Goal: Check status

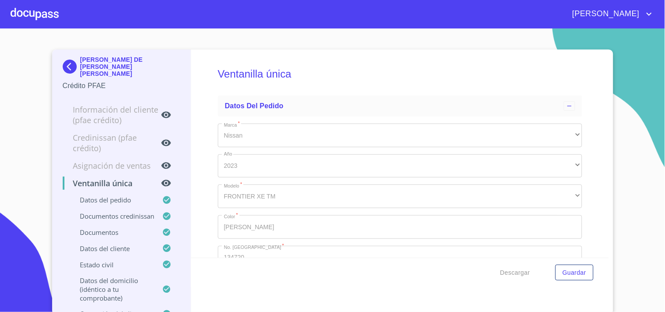
click at [53, 22] on div at bounding box center [35, 14] width 48 height 28
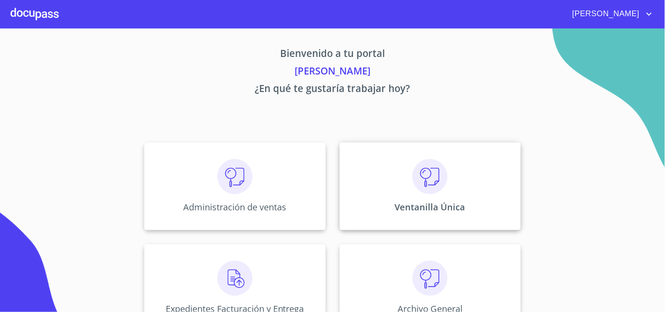
click at [365, 184] on div "Ventanilla Única" at bounding box center [430, 186] width 181 height 88
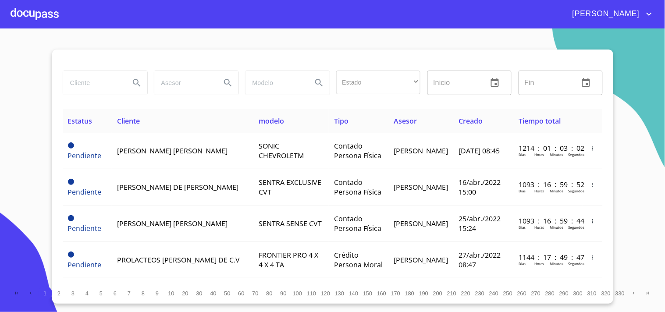
click at [102, 96] on div at bounding box center [104, 83] width 91 height 32
type input "AB&C LEASING"
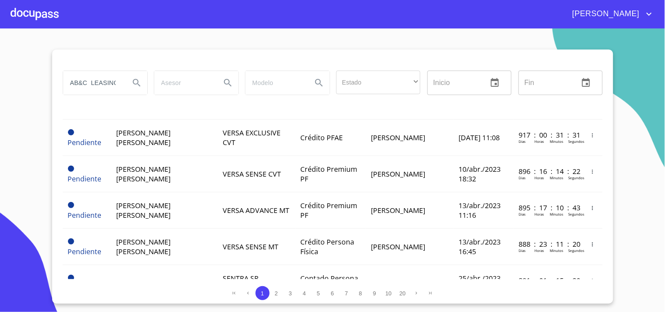
scroll to position [0, 0]
drag, startPoint x: 121, startPoint y: 85, endPoint x: 0, endPoint y: 106, distance: 122.8
click at [0, 106] on section "AB&C LEASING Estado ​ ​ Inicio ​ Fin ​ Estatus Cliente modelo Tipo Asesor Cread…" at bounding box center [332, 170] width 665 height 284
type input "LEASING [GEOGRAPHIC_DATA]"
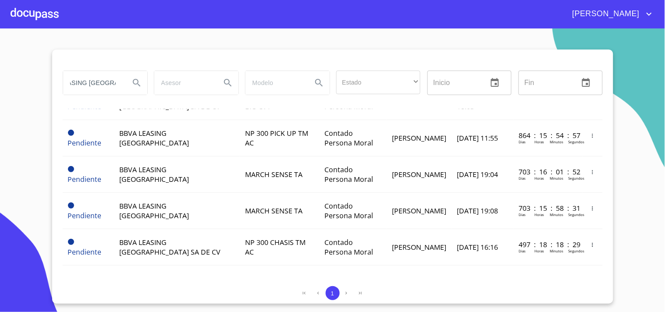
scroll to position [0, 0]
drag, startPoint x: 120, startPoint y: 82, endPoint x: 0, endPoint y: 71, distance: 120.6
click at [0, 71] on section "LEASING [GEOGRAPHIC_DATA] Estado ​ ​ Inicio ​ Fin ​ Estatus Cliente modelo Tipo…" at bounding box center [332, 170] width 665 height 284
type input "AB&C"
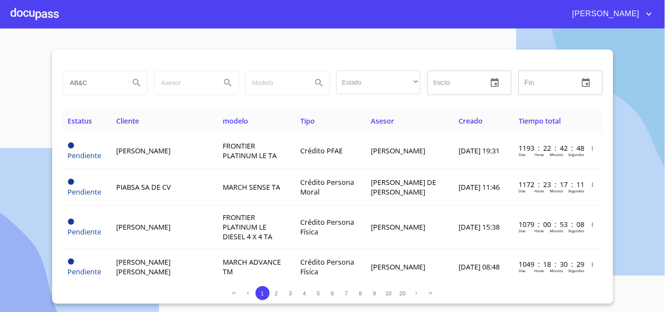
click at [40, 28] on div "[PERSON_NAME] AB&C Estado ​ ​ Inicio ​ Fin ​ Estatus Cliente modelo Tipo Asesor…" at bounding box center [332, 156] width 665 height 312
click at [39, 21] on div at bounding box center [35, 14] width 48 height 28
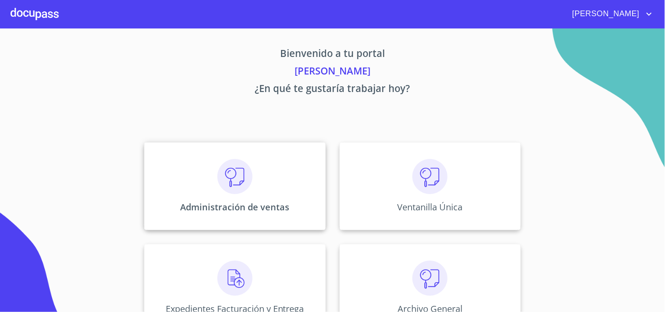
click at [289, 182] on div "Administración de ventas" at bounding box center [234, 186] width 181 height 88
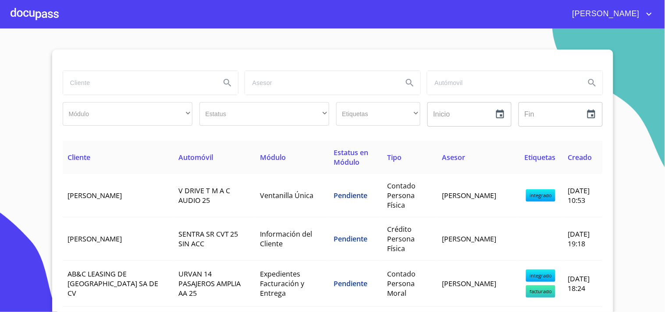
click at [104, 76] on input "search" at bounding box center [138, 83] width 151 height 24
type input "AB&C"
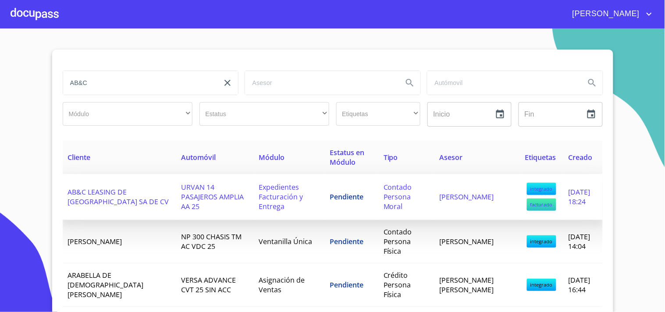
click at [439, 200] on span "[PERSON_NAME]" at bounding box center [466, 197] width 54 height 10
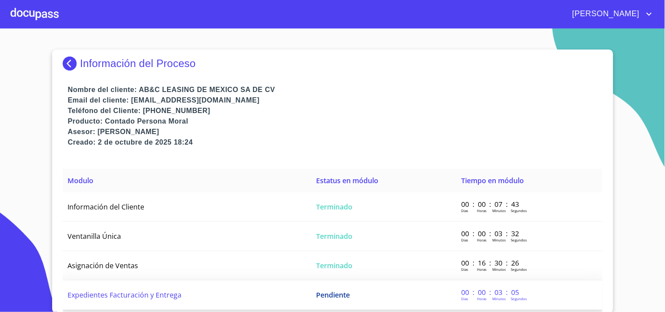
click at [418, 290] on td "Pendiente" at bounding box center [383, 294] width 145 height 29
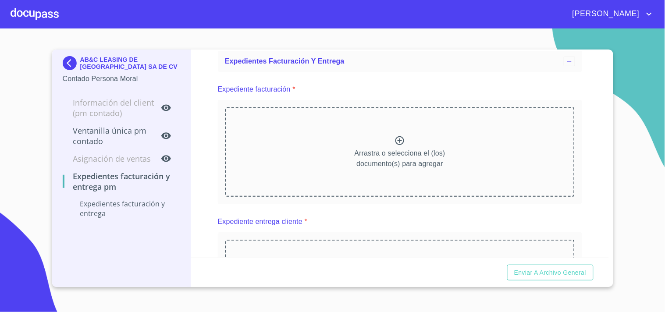
scroll to position [135, 0]
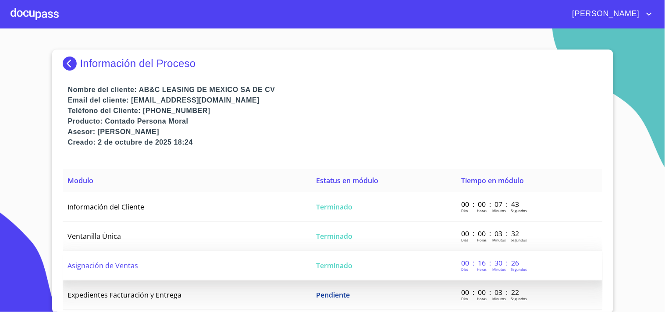
click at [347, 261] on span "Terminado" at bounding box center [334, 266] width 36 height 10
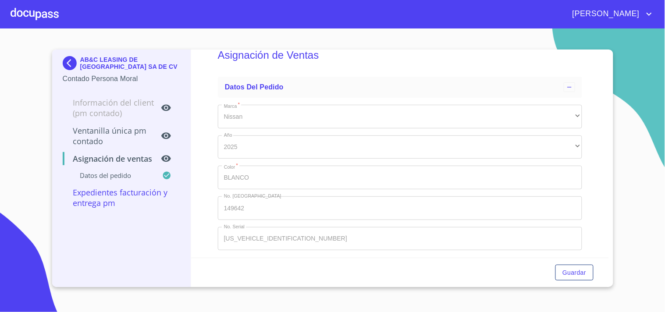
scroll to position [28, 0]
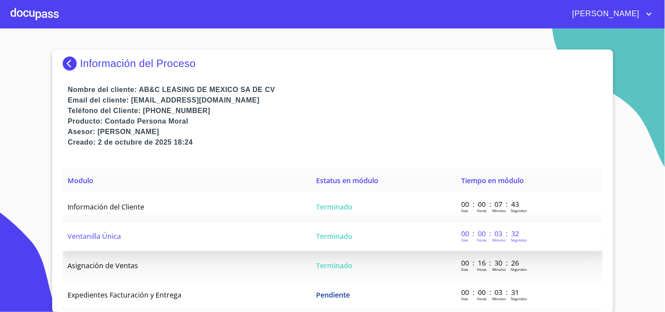
click at [328, 234] on span "Terminado" at bounding box center [334, 236] width 36 height 10
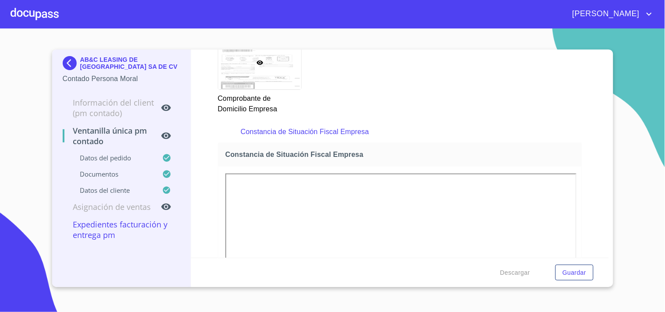
scroll to position [904, 0]
